Goal: Task Accomplishment & Management: Use online tool/utility

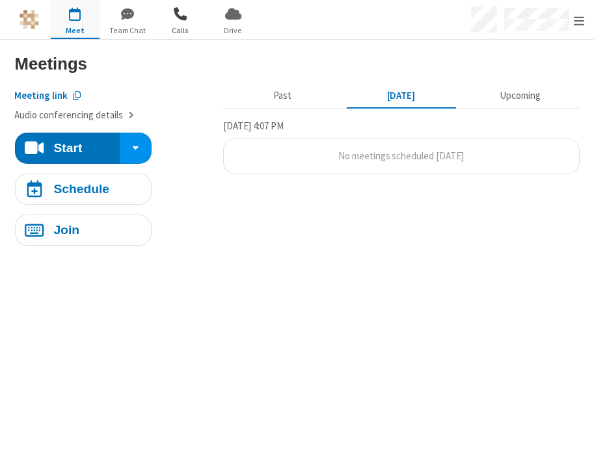
click at [176, 20] on span "button" at bounding box center [180, 14] width 49 height 22
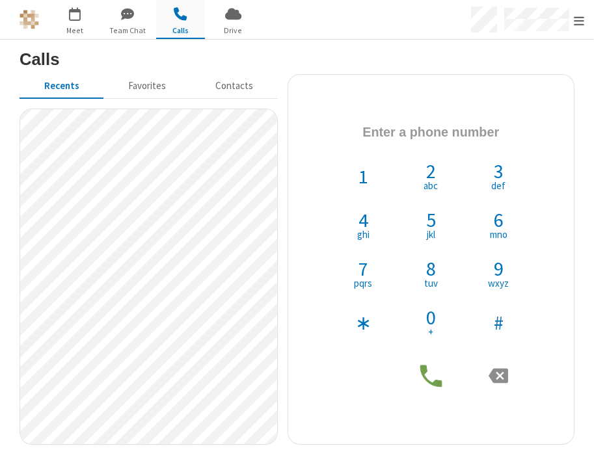
click at [296, 51] on h3 "Calls" at bounding box center [297, 59] width 555 height 18
click at [296, 64] on h3 "Calls" at bounding box center [297, 59] width 555 height 18
click at [296, 92] on div "1 2 abc 3 def 4 ghi 5 jkl 6 mno 7 pqrs 8 tuv 9 wxyz ∗ 0 + #" at bounding box center [431, 260] width 267 height 350
click at [139, 28] on span "Team Chat" at bounding box center [127, 31] width 49 height 12
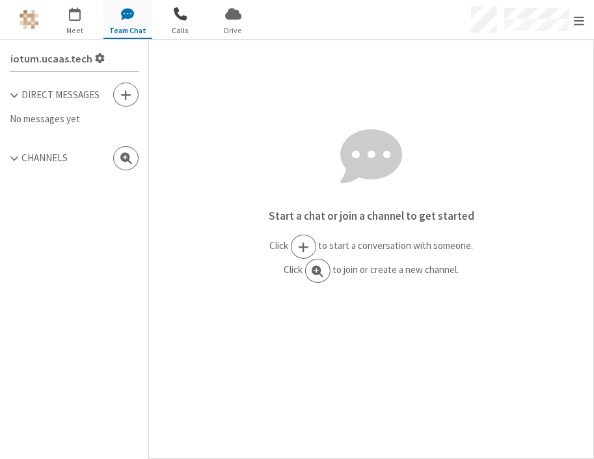
click at [185, 20] on span "button" at bounding box center [180, 14] width 49 height 22
